Goal: Understand site structure: Understand site structure

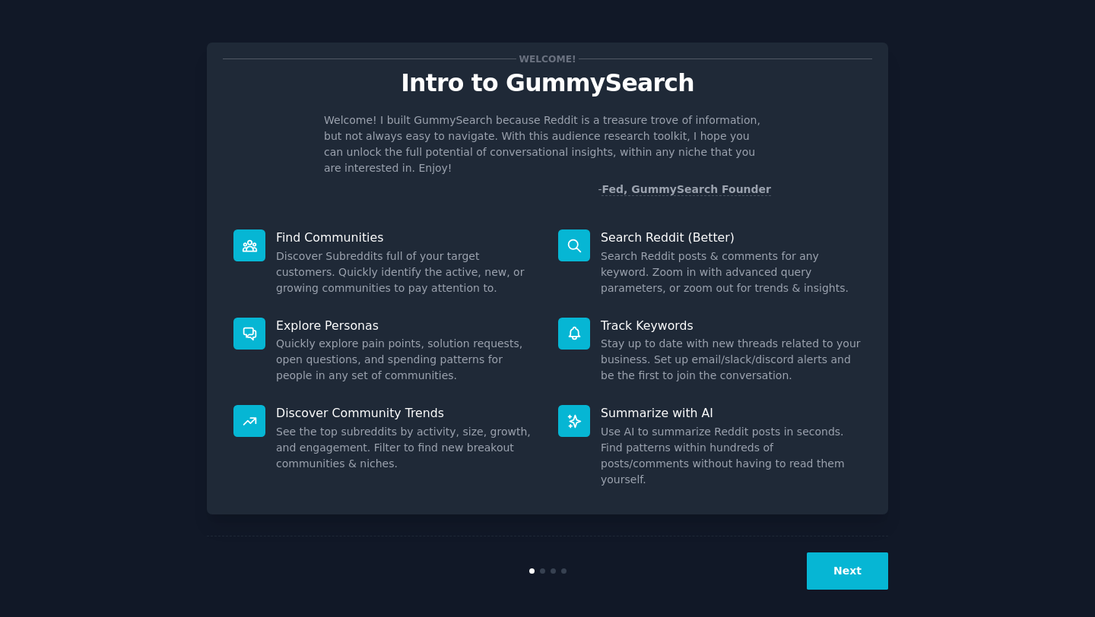
click at [861, 565] on button "Next" at bounding box center [847, 571] width 81 height 37
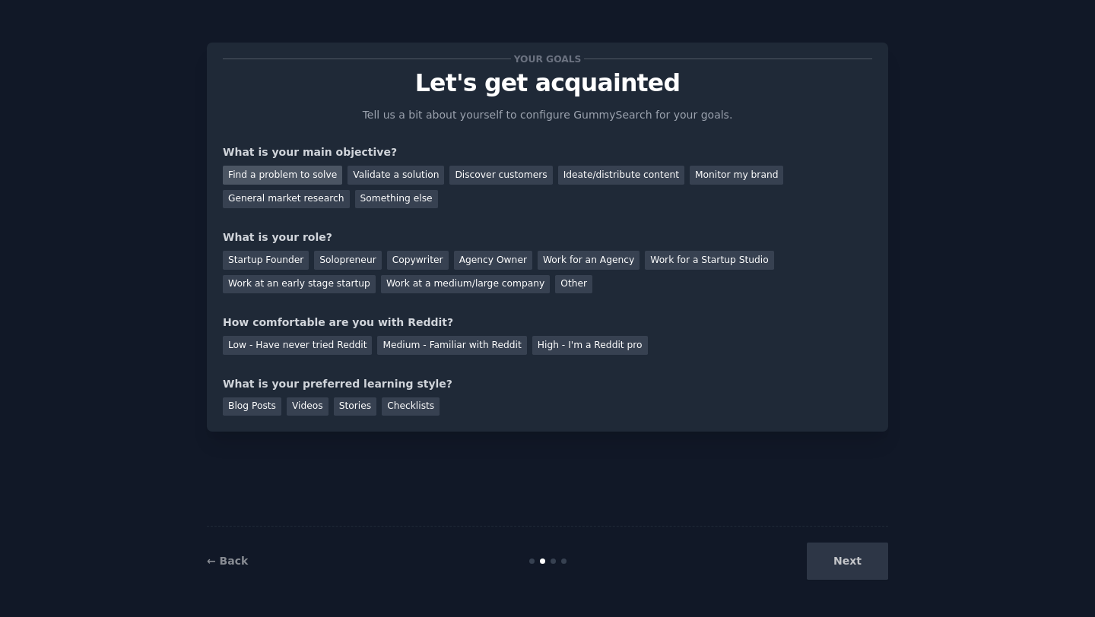
click at [288, 172] on div "Find a problem to solve" at bounding box center [282, 175] width 119 height 19
click at [486, 174] on div "Discover customers" at bounding box center [500, 175] width 103 height 19
click at [339, 262] on div "Solopreneur" at bounding box center [347, 260] width 67 height 19
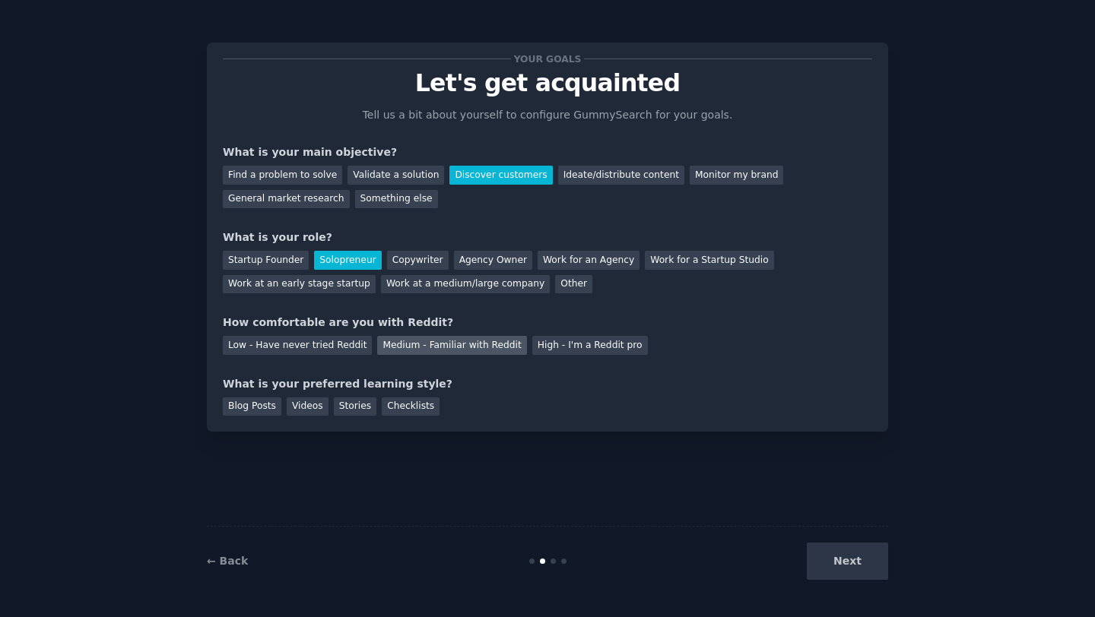
click at [477, 352] on div "Medium - Familiar with Reddit" at bounding box center [451, 345] width 149 height 19
click at [312, 411] on div "Videos" at bounding box center [308, 407] width 42 height 19
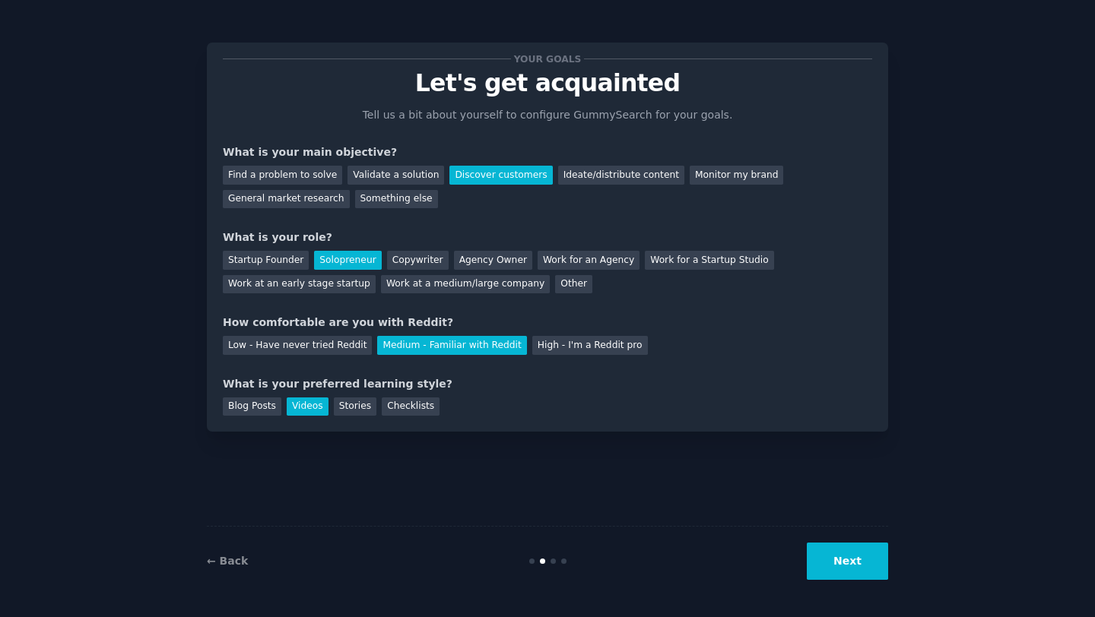
click at [879, 575] on button "Next" at bounding box center [847, 561] width 81 height 37
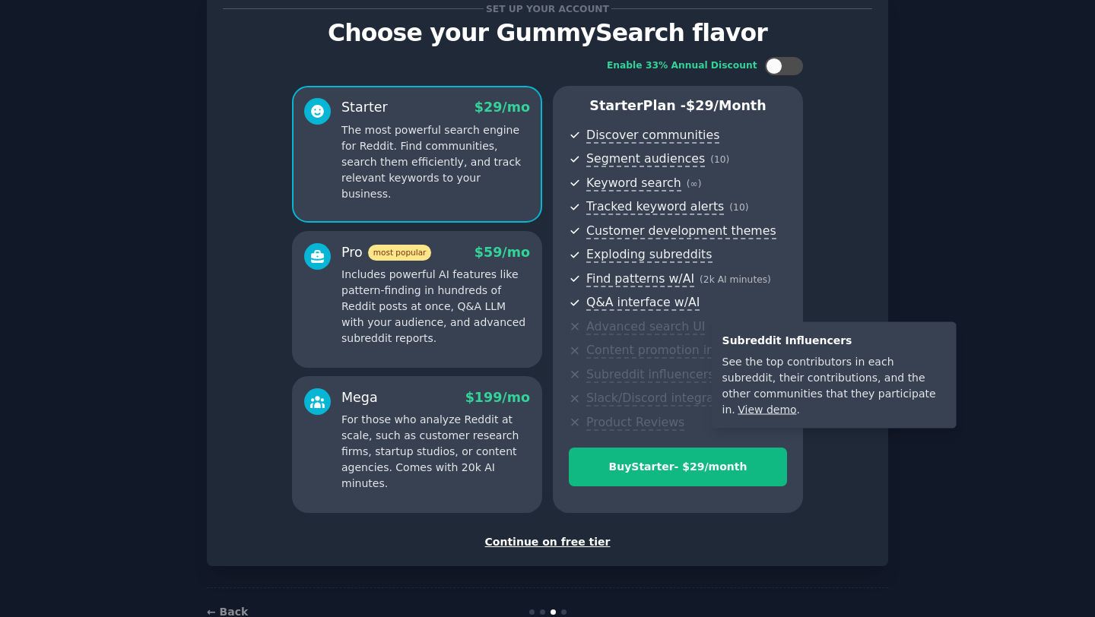
scroll to position [90, 0]
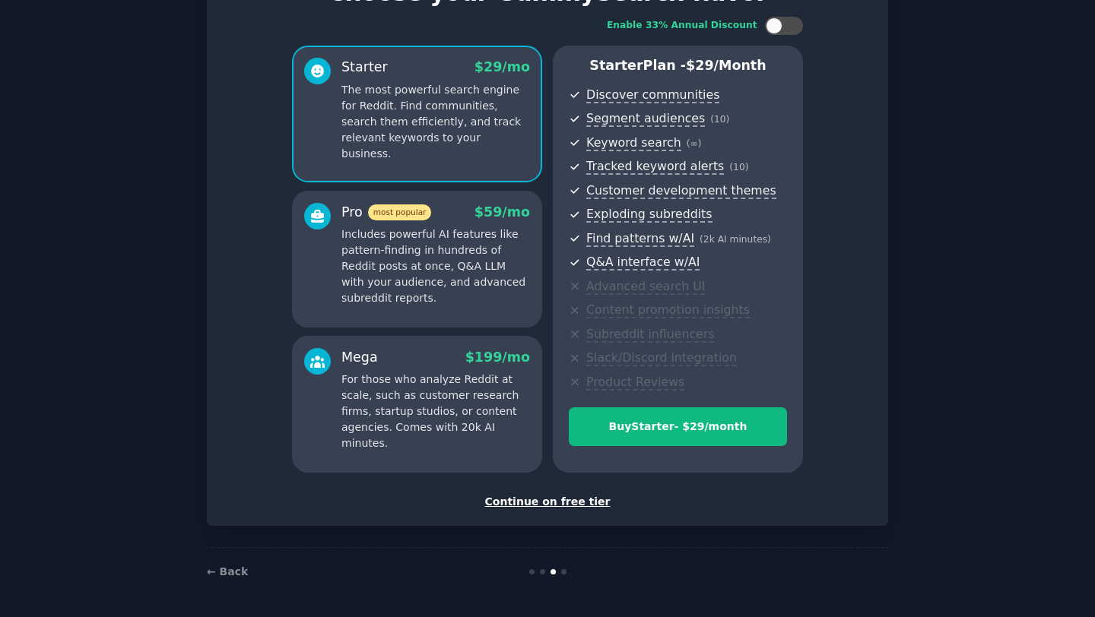
click at [535, 501] on div "Continue on free tier" at bounding box center [547, 502] width 649 height 16
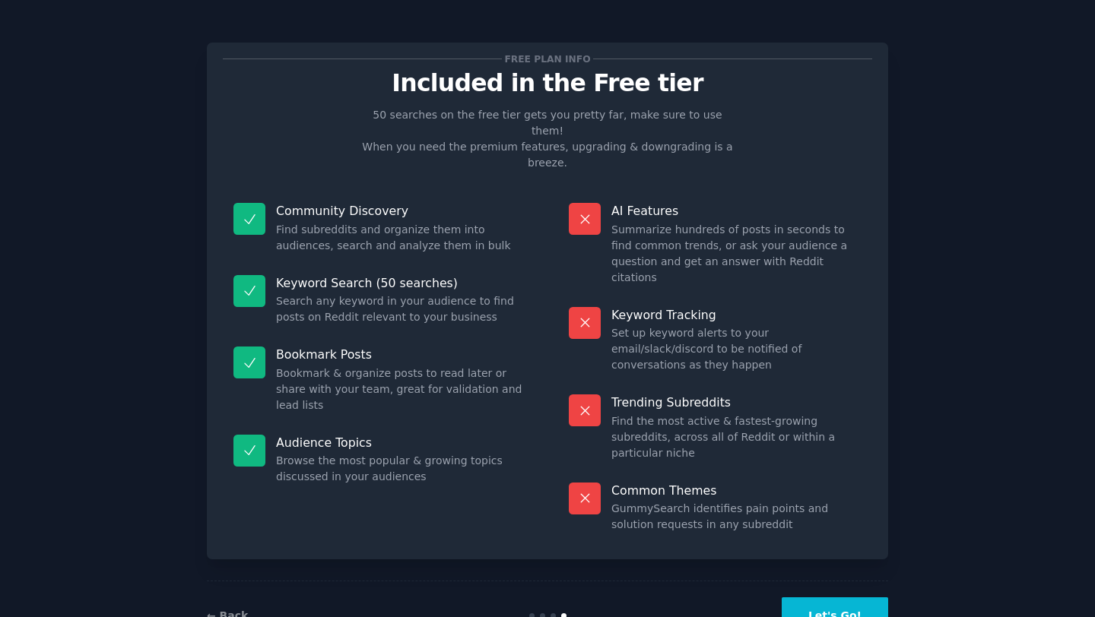
click at [859, 598] on button "Let's Go!" at bounding box center [835, 616] width 106 height 37
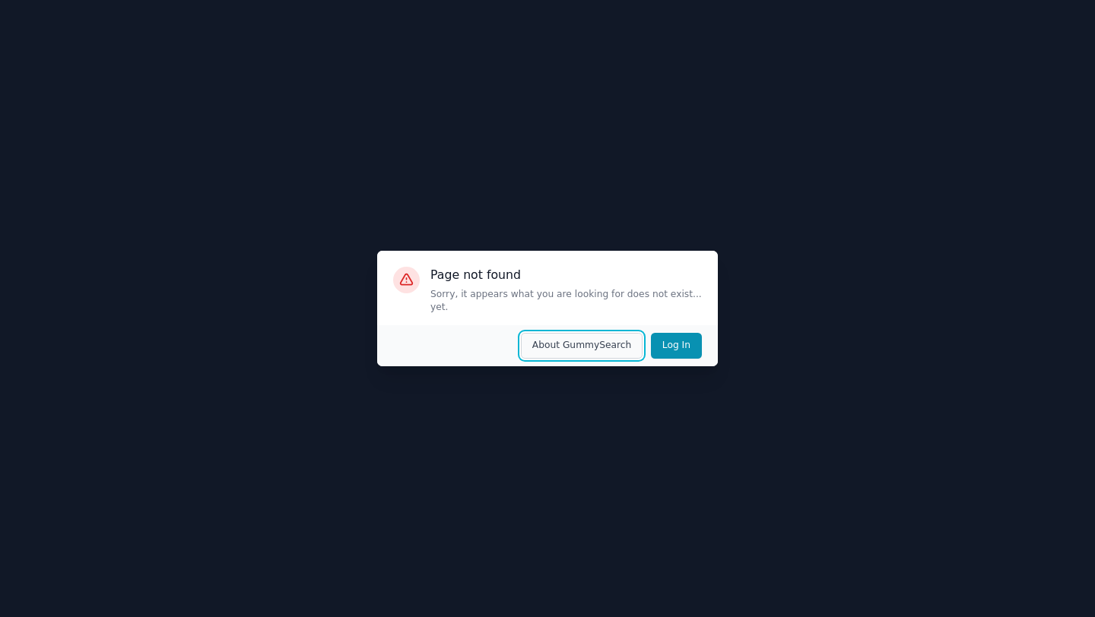
click at [607, 338] on button "About GummySearch" at bounding box center [582, 346] width 122 height 26
